Goal: Task Accomplishment & Management: Manage account settings

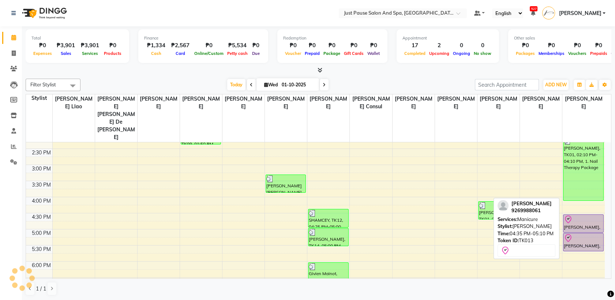
click at [579, 215] on div "[PERSON_NAME], TK13, 04:35 PM-05:10 PM, [GEOGRAPHIC_DATA]" at bounding box center [583, 224] width 40 height 18
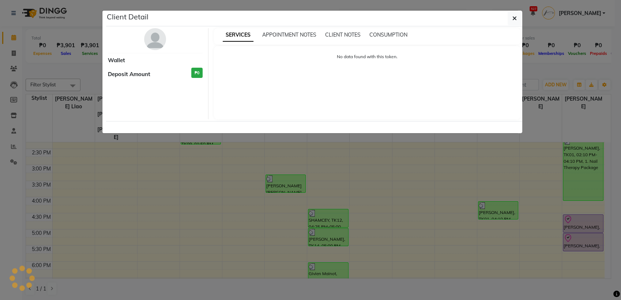
select select "8"
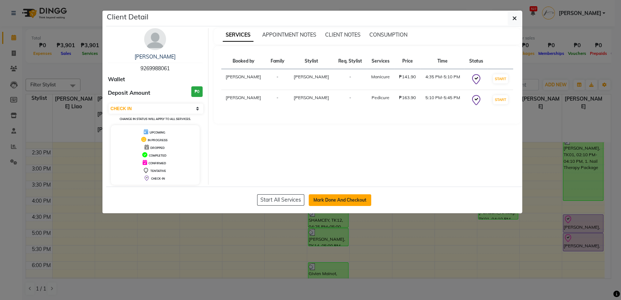
click at [348, 204] on button "Mark Done And Checkout" at bounding box center [340, 200] width 63 height 12
select select "service"
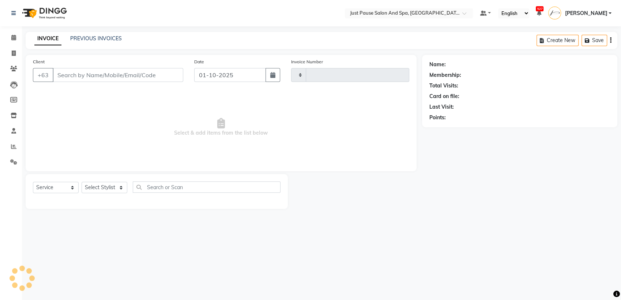
type input "2954"
select select "4927"
select select "G"
select select "30379"
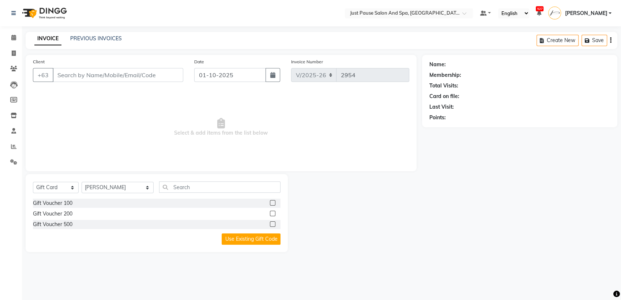
type input "9269988061"
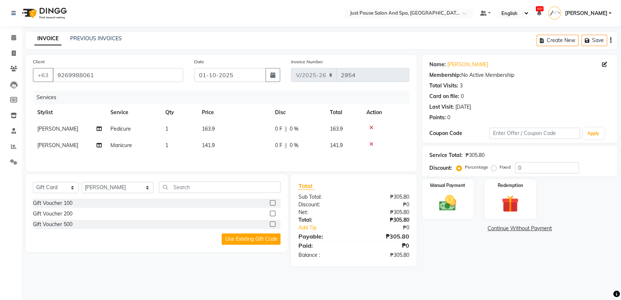
click at [237, 145] on td "141.9" at bounding box center [234, 145] width 73 height 16
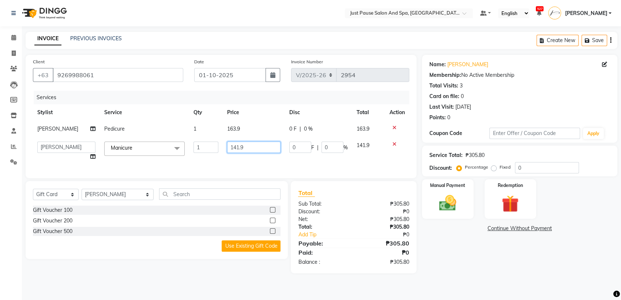
click at [251, 147] on input "141.9" at bounding box center [253, 147] width 53 height 11
type input "142"
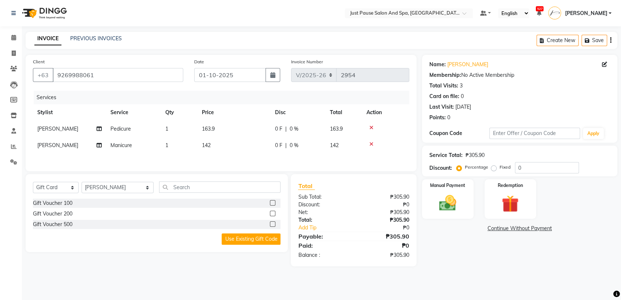
click at [249, 132] on td "163.9" at bounding box center [234, 129] width 73 height 16
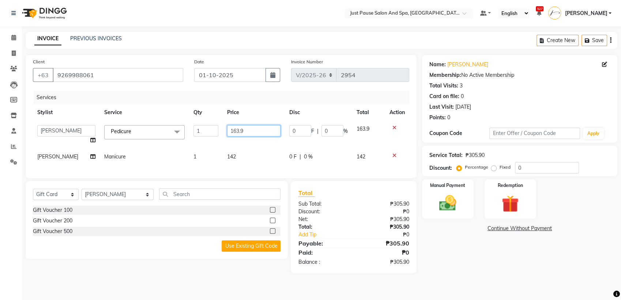
click at [250, 129] on input "163.9" at bounding box center [253, 130] width 53 height 11
type input "164"
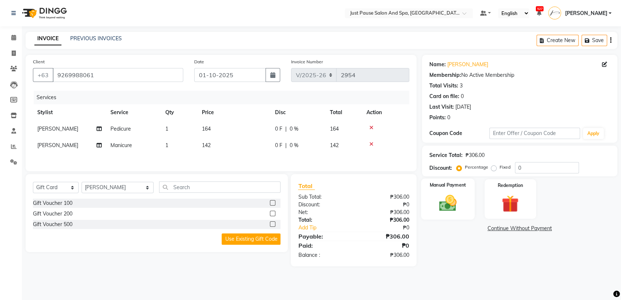
click at [457, 206] on img at bounding box center [447, 203] width 29 height 20
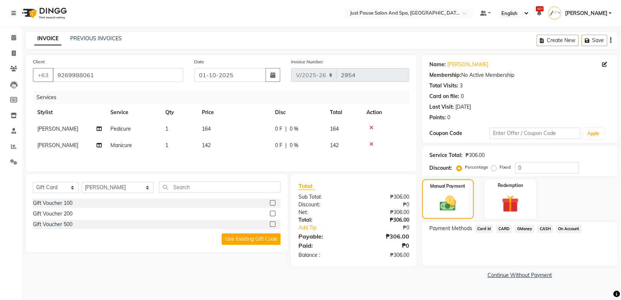
click at [544, 229] on span "CASH" at bounding box center [545, 229] width 16 height 8
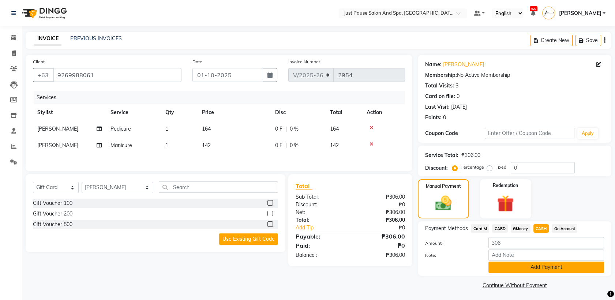
click at [582, 271] on button "Add Payment" at bounding box center [546, 267] width 116 height 11
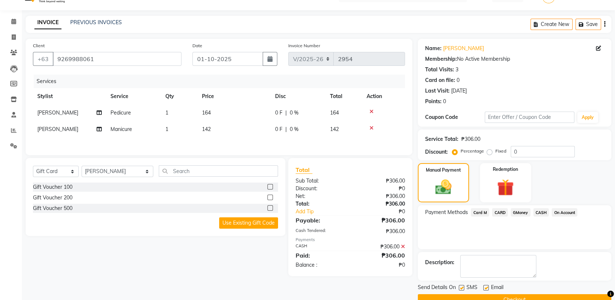
scroll to position [32, 0]
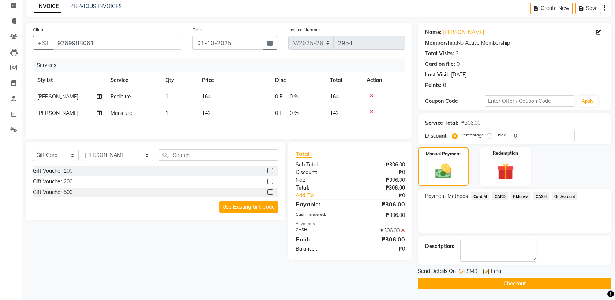
click at [551, 280] on button "Checkout" at bounding box center [515, 283] width 194 height 11
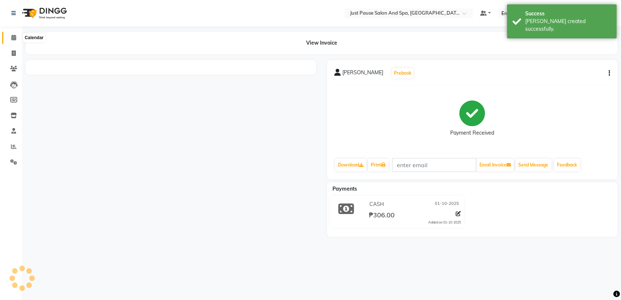
click at [13, 39] on icon at bounding box center [13, 37] width 5 height 5
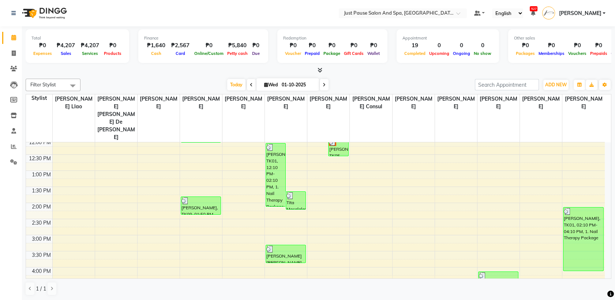
scroll to position [132, 0]
drag, startPoint x: 412, startPoint y: 160, endPoint x: 395, endPoint y: 150, distance: 18.9
drag, startPoint x: 395, startPoint y: 150, endPoint x: 74, endPoint y: 85, distance: 327.8
click at [74, 85] on span at bounding box center [72, 86] width 15 height 14
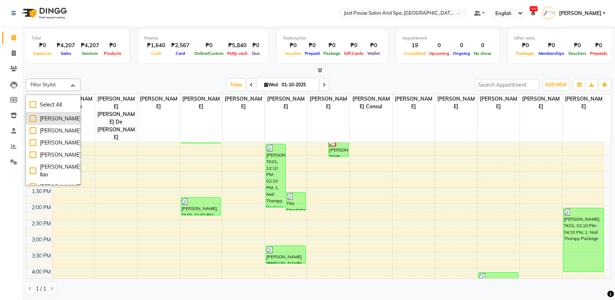
click at [62, 123] on div "[PERSON_NAME]" at bounding box center [53, 119] width 47 height 8
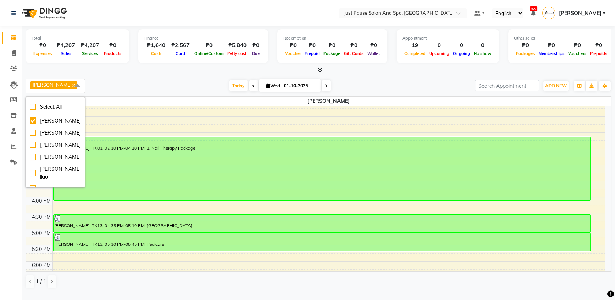
scroll to position [178, 0]
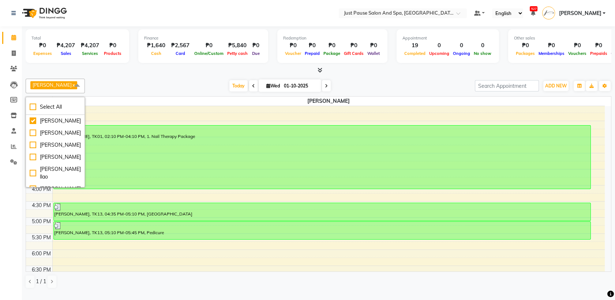
click at [60, 89] on span "[PERSON_NAME] x" at bounding box center [53, 85] width 47 height 8
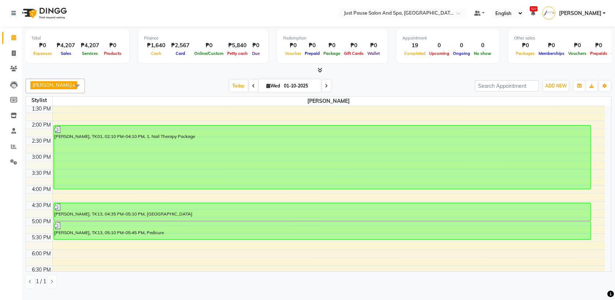
click at [72, 88] on link "x" at bounding box center [73, 85] width 3 height 6
checkbox input "false"
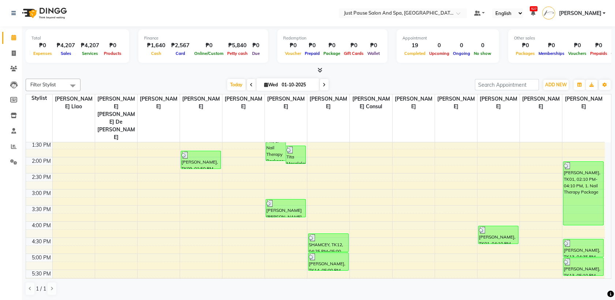
click at [71, 86] on span at bounding box center [72, 86] width 15 height 14
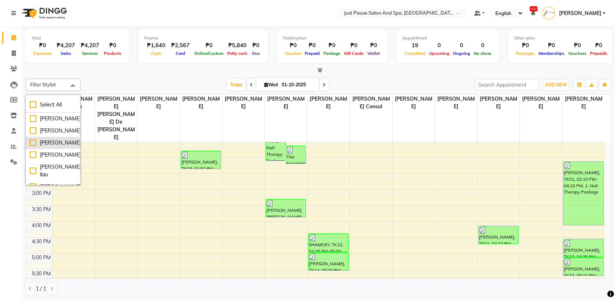
click at [56, 147] on div "[PERSON_NAME]" at bounding box center [53, 143] width 47 height 8
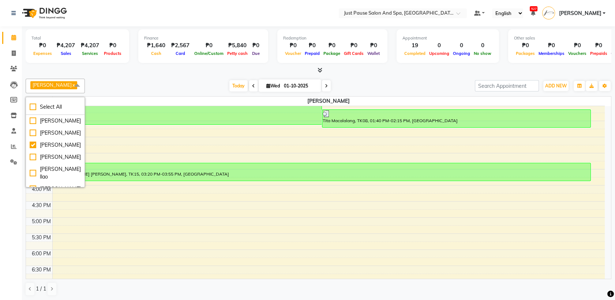
click at [399, 86] on div "[DATE] [DATE]" at bounding box center [280, 85] width 383 height 11
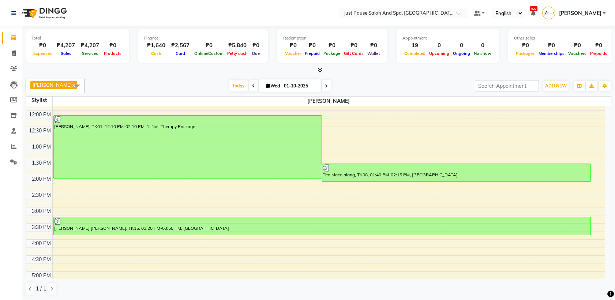
scroll to position [158, 0]
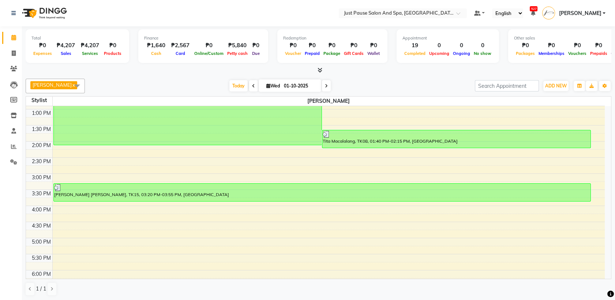
click at [72, 86] on link "x" at bounding box center [73, 85] width 3 height 6
checkbox input "false"
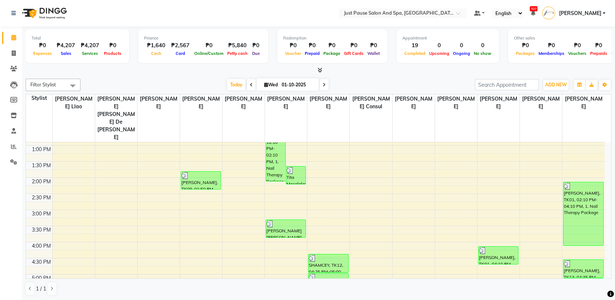
click at [68, 89] on span at bounding box center [72, 86] width 15 height 14
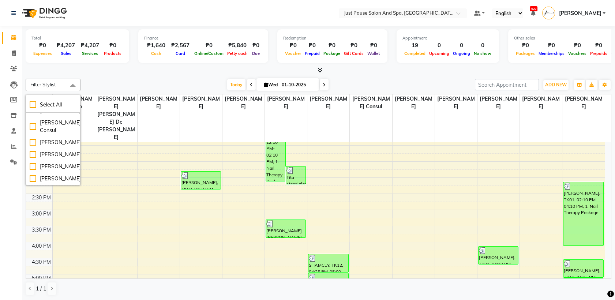
scroll to position [138, 0]
click at [59, 151] on div "[PERSON_NAME]" at bounding box center [53, 155] width 47 height 8
checkbox input "true"
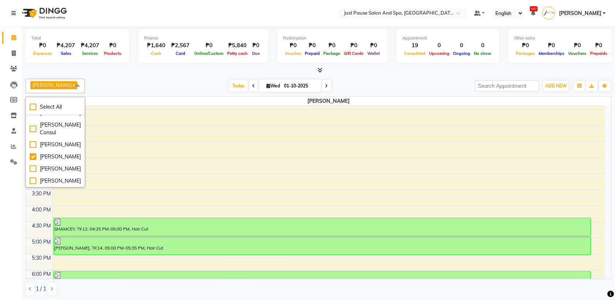
click at [154, 83] on div "[DATE] [DATE]" at bounding box center [280, 85] width 383 height 11
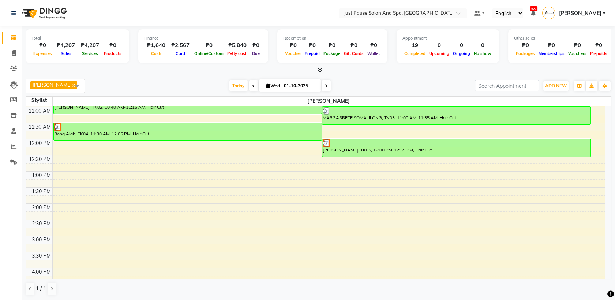
scroll to position [0, 0]
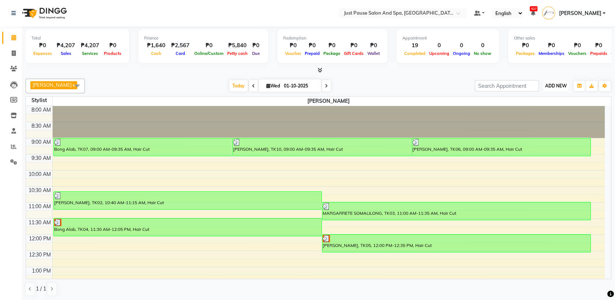
click at [550, 85] on span "ADD NEW" at bounding box center [556, 85] width 22 height 5
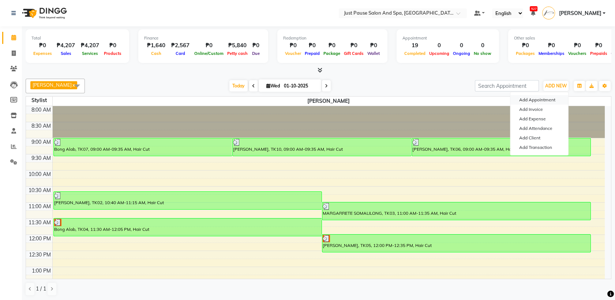
click at [540, 99] on button "Add Appointment" at bounding box center [539, 100] width 58 height 10
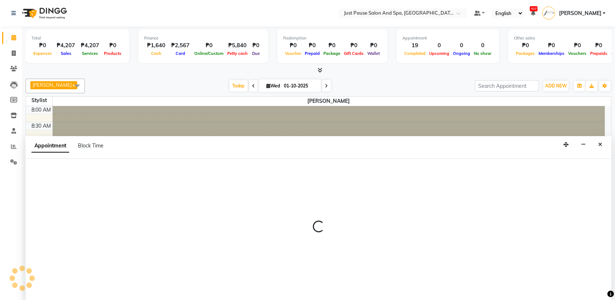
select select "tentative"
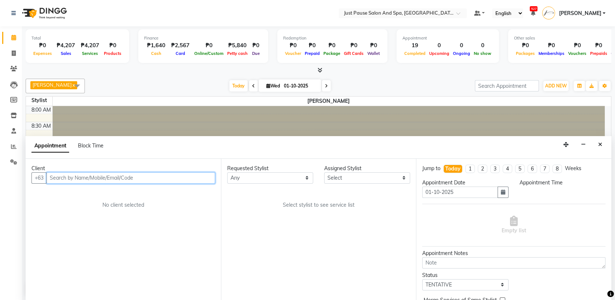
select select "540"
click at [185, 182] on input "text" at bounding box center [130, 177] width 169 height 11
type input "J"
type input "9981397038"
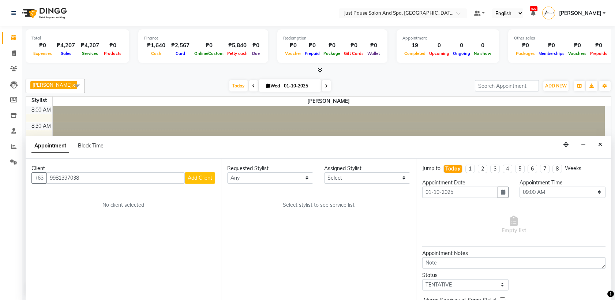
click at [205, 172] on button "Add Client" at bounding box center [200, 177] width 30 height 11
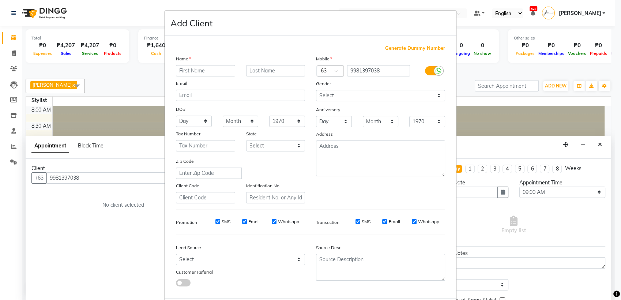
click at [215, 70] on input "text" at bounding box center [205, 70] width 59 height 11
type input "[PERSON_NAME]"
click at [286, 68] on input "text" at bounding box center [275, 70] width 59 height 11
type input "Balboa"
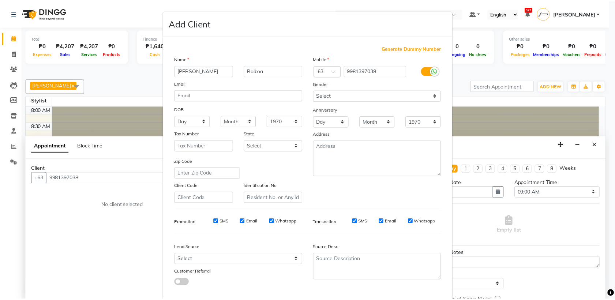
scroll to position [36, 0]
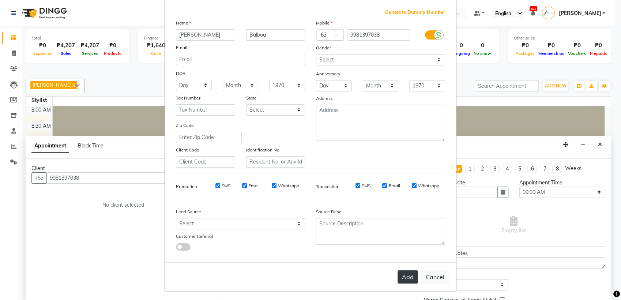
click at [404, 274] on button "Add" at bounding box center [408, 276] width 20 height 13
select select
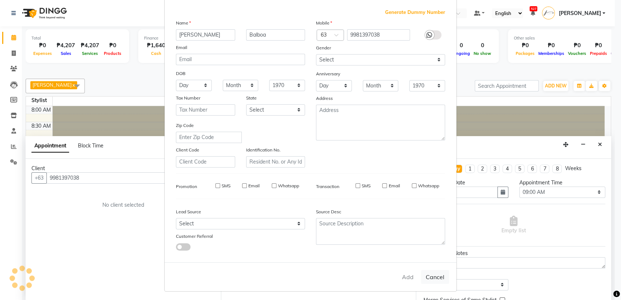
select select
checkbox input "false"
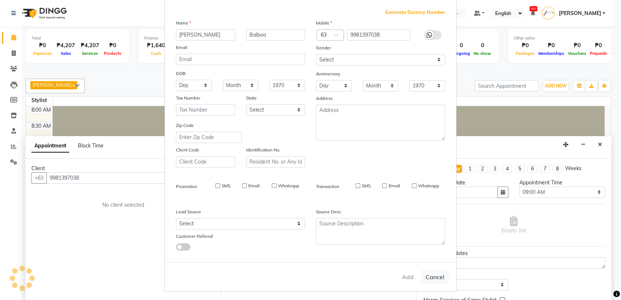
checkbox input "false"
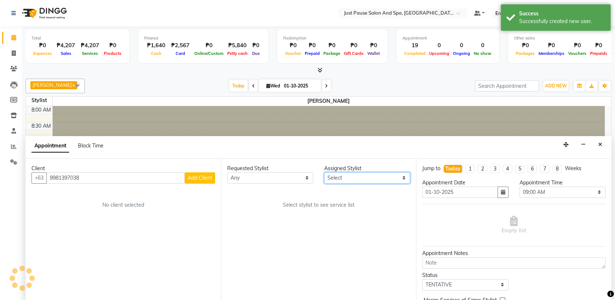
click at [403, 177] on select "Select [PERSON_NAME] [PERSON_NAME] [PERSON_NAME] llao [PERSON_NAME] [PERSON_NAM…" at bounding box center [367, 177] width 86 height 11
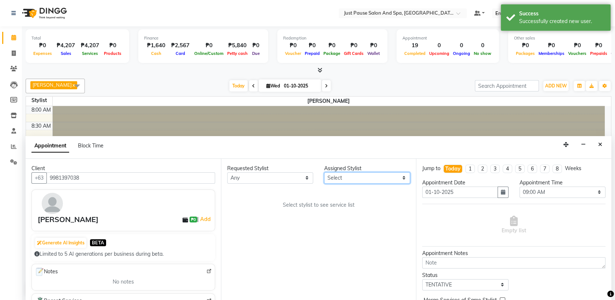
select select "31573"
click at [324, 172] on select "Select [PERSON_NAME] [PERSON_NAME] [PERSON_NAME] llao [PERSON_NAME] [PERSON_NAM…" at bounding box center [367, 177] width 86 height 11
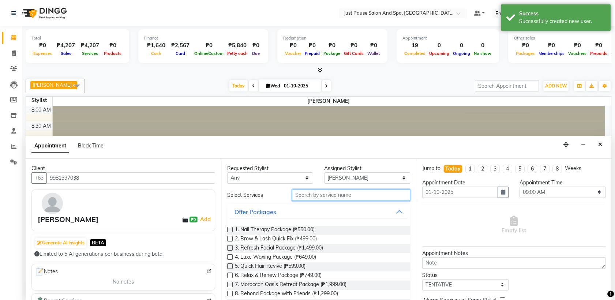
click at [374, 194] on input "text" at bounding box center [351, 194] width 119 height 11
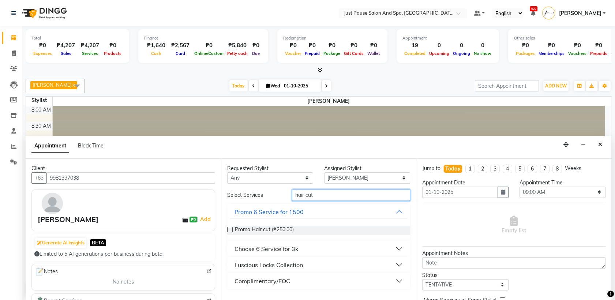
type input "hair cut"
click at [398, 265] on button "Luscious Locks Collection" at bounding box center [318, 264] width 177 height 13
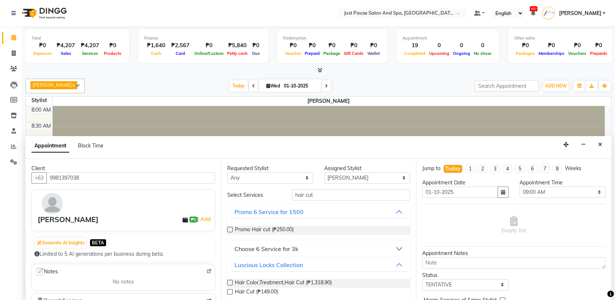
click at [229, 292] on label at bounding box center [229, 291] width 5 height 5
click at [229, 292] on input "checkbox" at bounding box center [229, 292] width 5 height 5
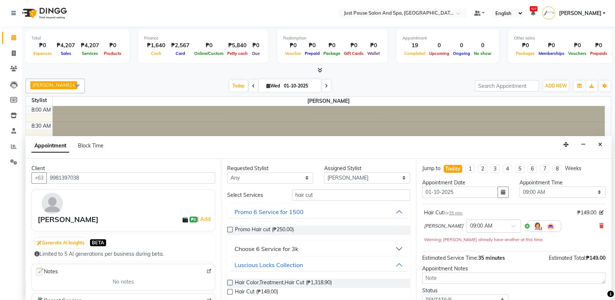
click at [229, 292] on label at bounding box center [229, 291] width 5 height 5
click at [229, 292] on input "checkbox" at bounding box center [229, 292] width 5 height 5
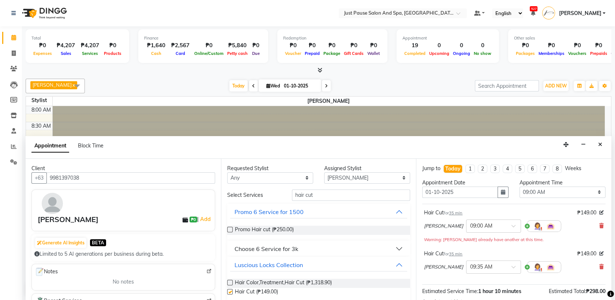
checkbox input "false"
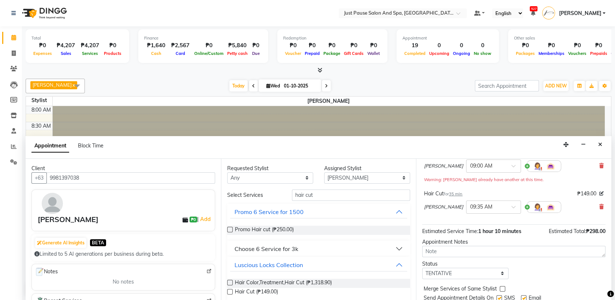
scroll to position [84, 0]
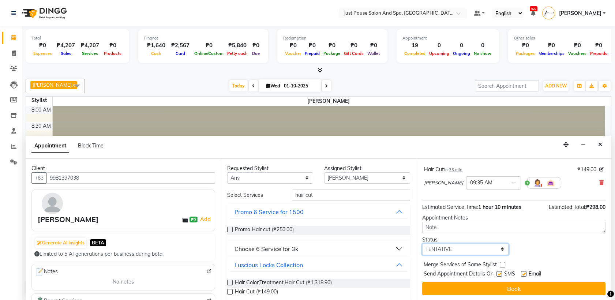
click at [499, 247] on select "Select TENTATIVE CONFIRM CHECK-IN UPCOMING" at bounding box center [465, 249] width 86 height 11
select select "check-in"
click at [422, 244] on select "Select TENTATIVE CONFIRM CHECK-IN UPCOMING" at bounding box center [465, 249] width 86 height 11
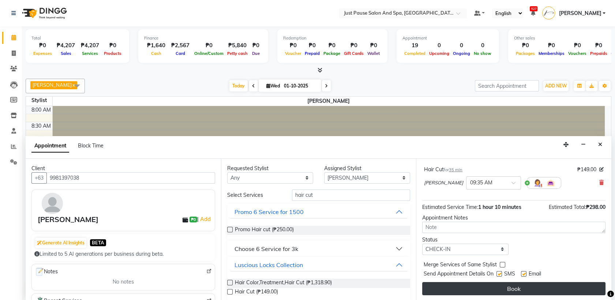
click at [503, 286] on button "Book" at bounding box center [513, 288] width 183 height 13
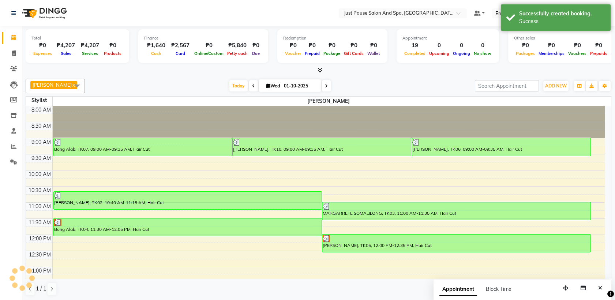
scroll to position [0, 0]
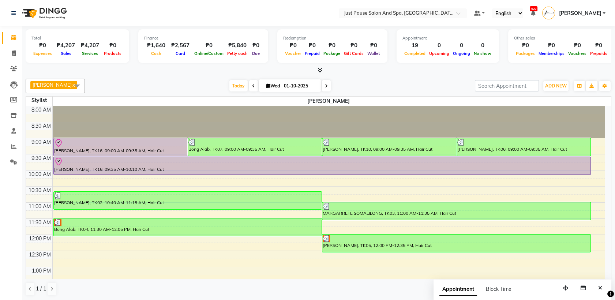
click at [72, 86] on link "x" at bounding box center [73, 85] width 3 height 6
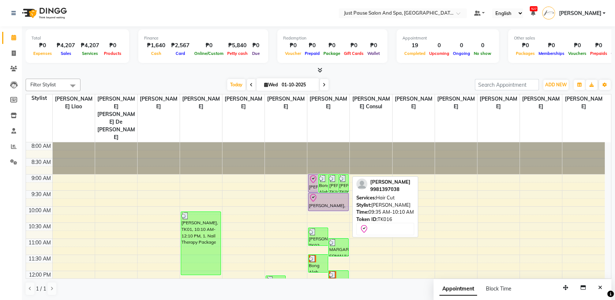
click at [316, 193] on div "[PERSON_NAME], TK16, 09:35 AM-10:10 AM, Hair Cut" at bounding box center [328, 202] width 40 height 18
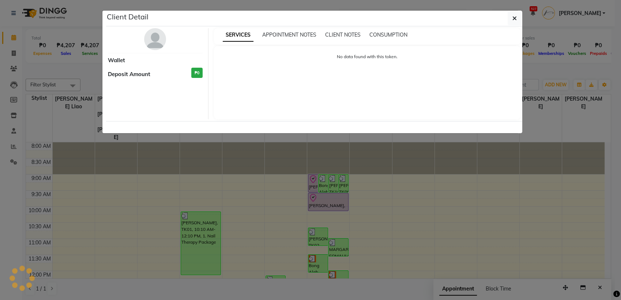
select select "8"
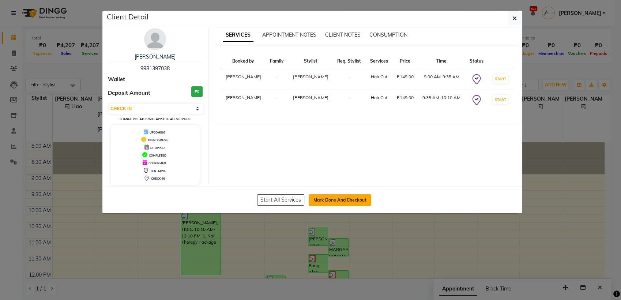
click at [326, 198] on button "Mark Done And Checkout" at bounding box center [340, 200] width 63 height 12
select select "service"
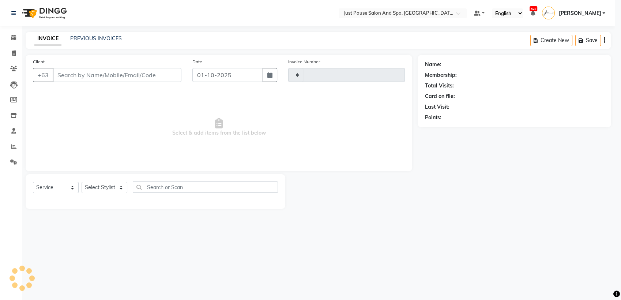
type input "2955"
select select "4927"
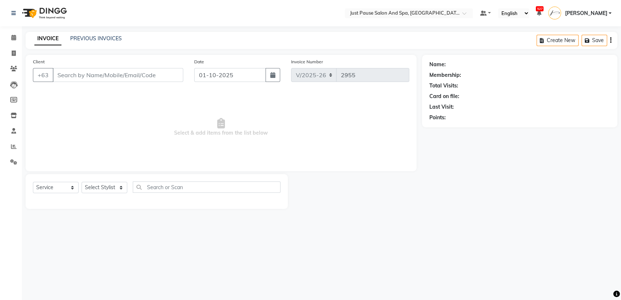
select select "G"
select select "30379"
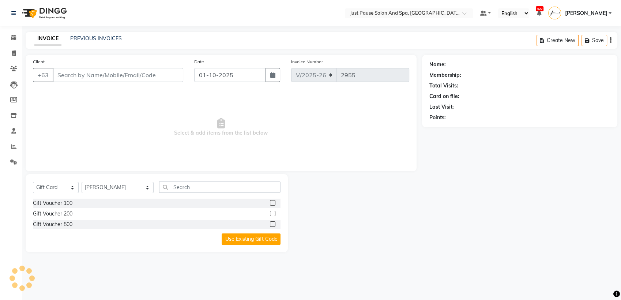
type input "9981397038"
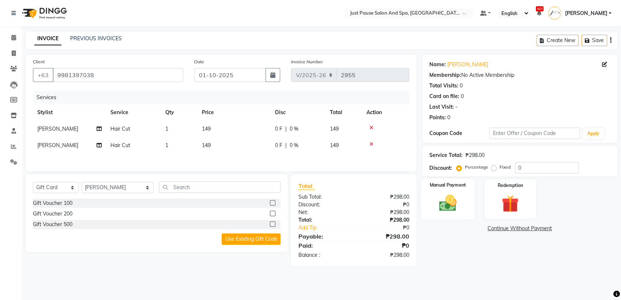
click at [453, 206] on img at bounding box center [447, 203] width 29 height 20
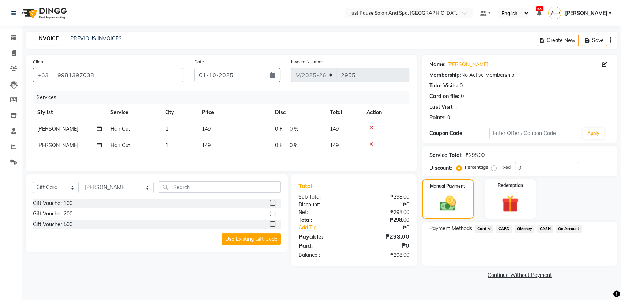
click at [543, 225] on span "CASH" at bounding box center [545, 229] width 16 height 8
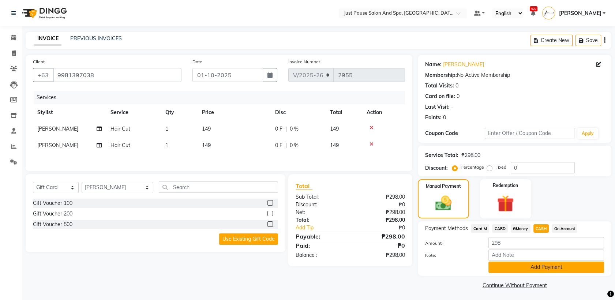
click at [573, 269] on button "Add Payment" at bounding box center [546, 267] width 116 height 11
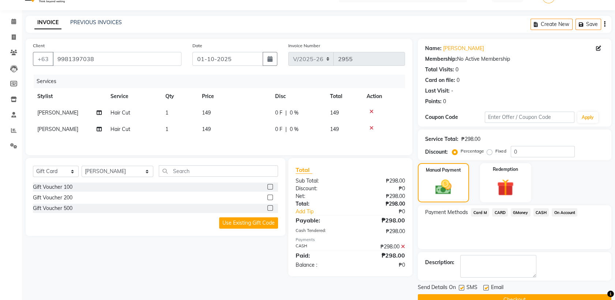
scroll to position [32, 0]
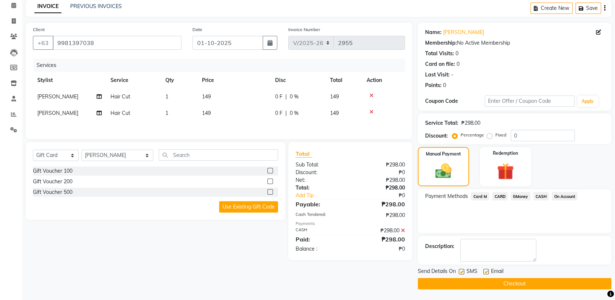
click at [530, 283] on button "Checkout" at bounding box center [515, 283] width 194 height 11
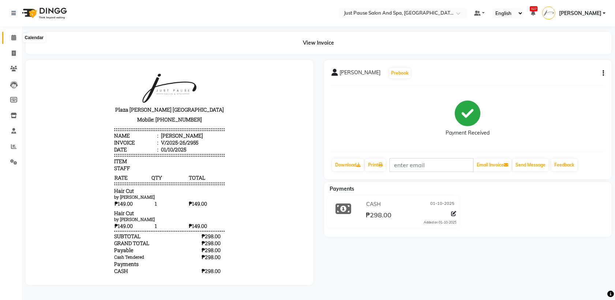
click at [17, 37] on span at bounding box center [13, 38] width 13 height 8
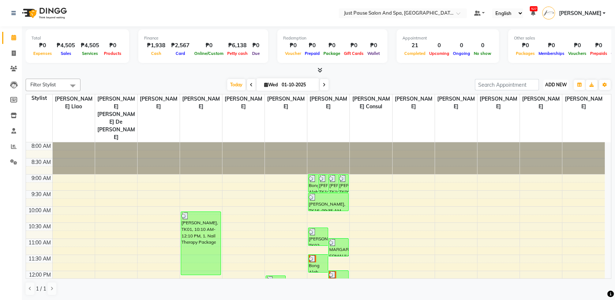
click at [551, 82] on span "ADD NEW" at bounding box center [556, 84] width 22 height 5
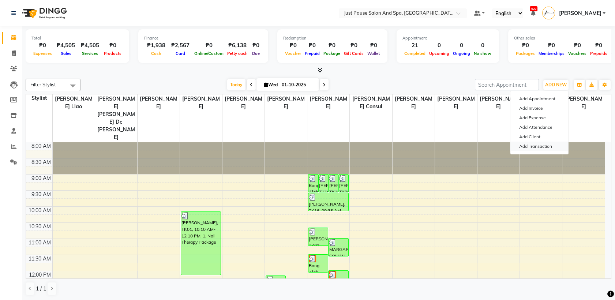
click at [539, 143] on link "Add Transaction" at bounding box center [539, 147] width 58 height 10
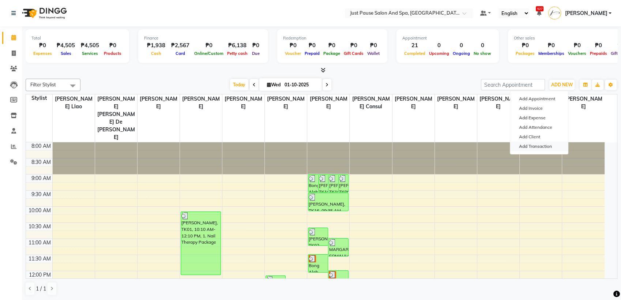
select select "direct"
select select
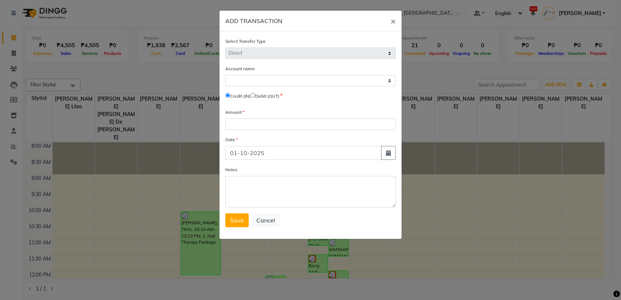
click at [255, 96] on input "radio" at bounding box center [253, 95] width 5 height 5
radio input "true"
click at [254, 82] on select "Select [PERSON_NAME] Cash Default Account Expense Account" at bounding box center [310, 80] width 170 height 11
click at [289, 139] on div "Date" at bounding box center [310, 141] width 170 height 10
click at [288, 122] on input "number" at bounding box center [310, 124] width 170 height 11
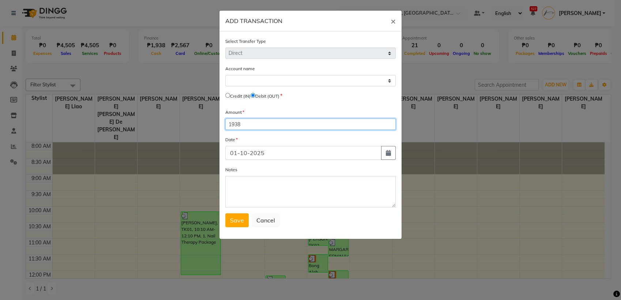
type input "1938"
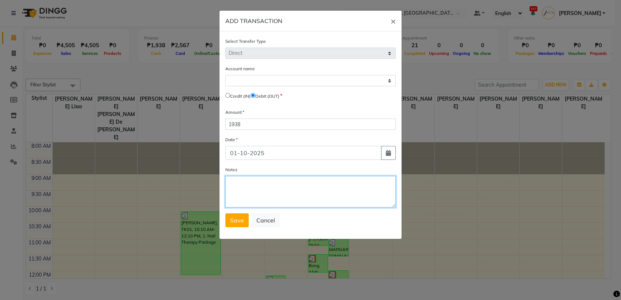
click at [284, 199] on textarea "Notes" at bounding box center [310, 191] width 170 height 31
type textarea "remit"
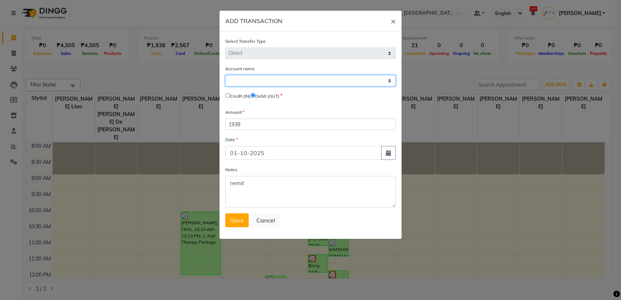
click at [246, 81] on select "Select [PERSON_NAME] Cash Default Account Expense Account" at bounding box center [310, 80] width 170 height 11
select select "3791"
click at [225, 75] on select "Select [PERSON_NAME] Cash Default Account Expense Account" at bounding box center [310, 80] width 170 height 11
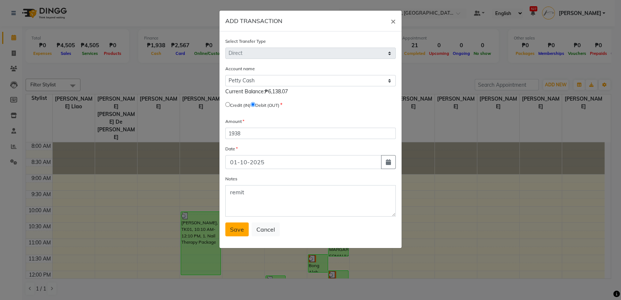
click at [234, 232] on span "Save" at bounding box center [237, 229] width 14 height 7
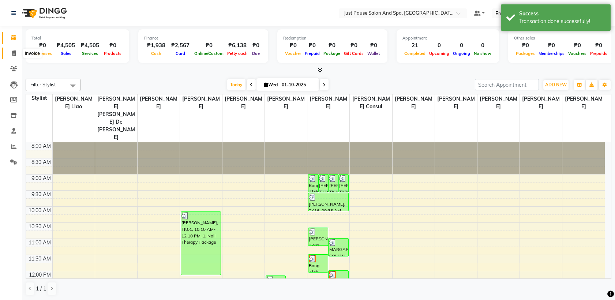
click at [12, 53] on icon at bounding box center [14, 52] width 4 height 5
select select "service"
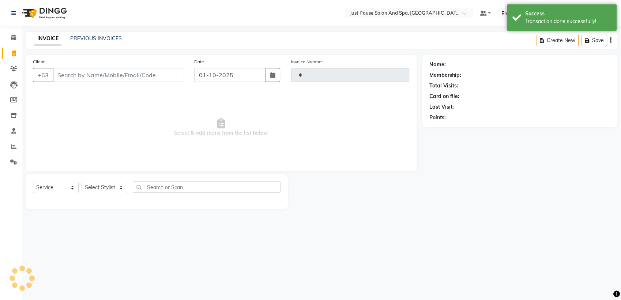
type input "2956"
select select "4927"
click at [15, 37] on icon at bounding box center [13, 37] width 5 height 5
